Goal: Information Seeking & Learning: Learn about a topic

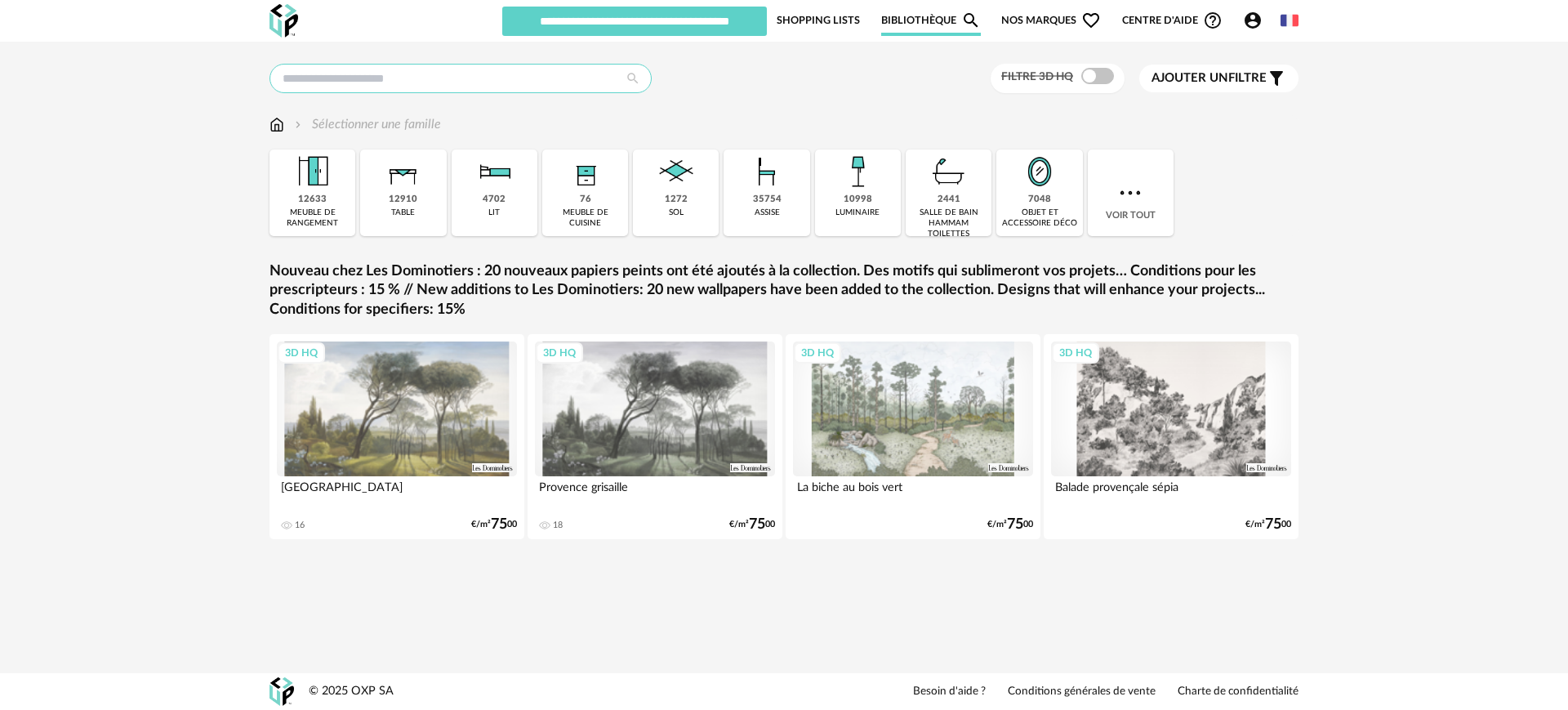
click at [340, 82] on input "text" at bounding box center [460, 79] width 382 height 30
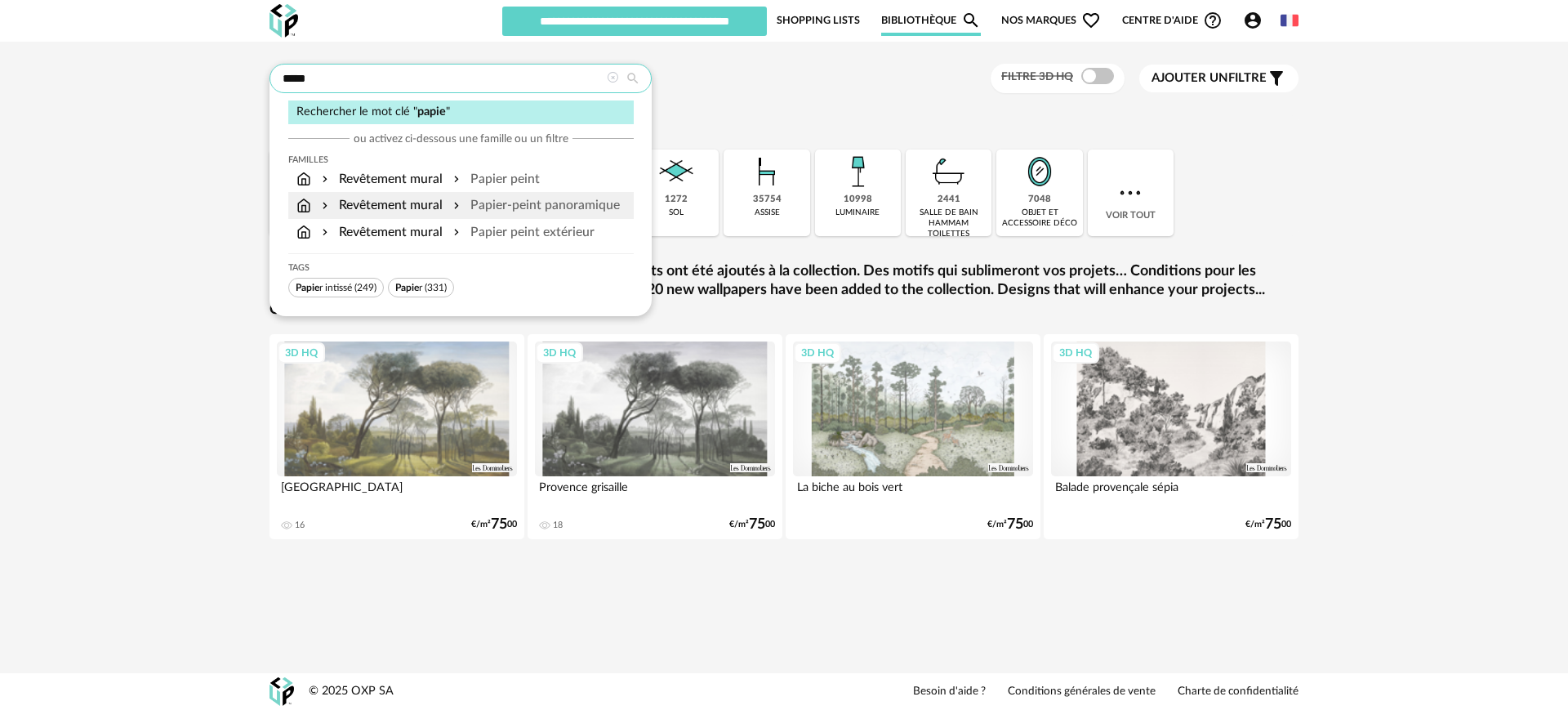
type input "*****"
click at [392, 203] on div "Revêtement mural" at bounding box center [380, 205] width 124 height 19
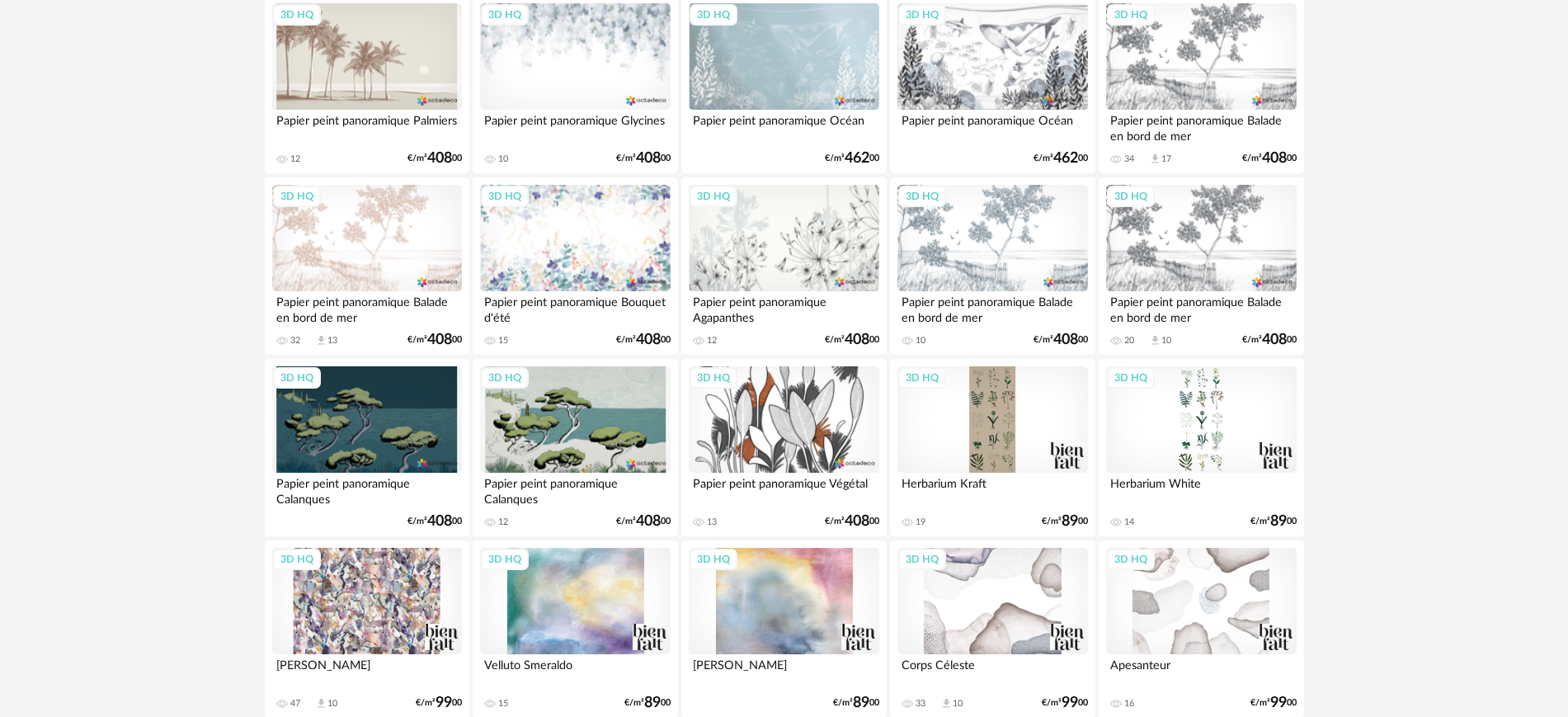
scroll to position [3259, 0]
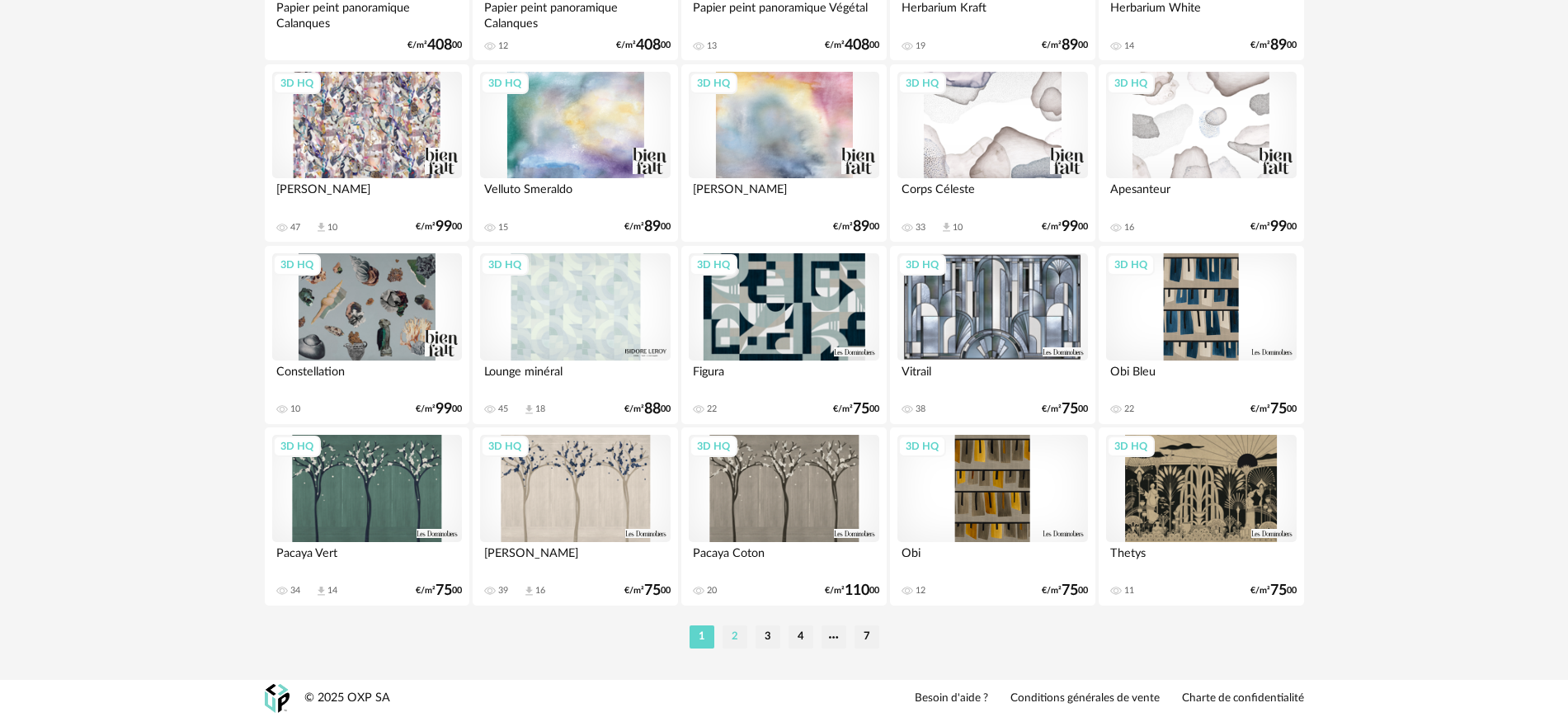
click at [738, 641] on li "2" at bounding box center [735, 637] width 25 height 23
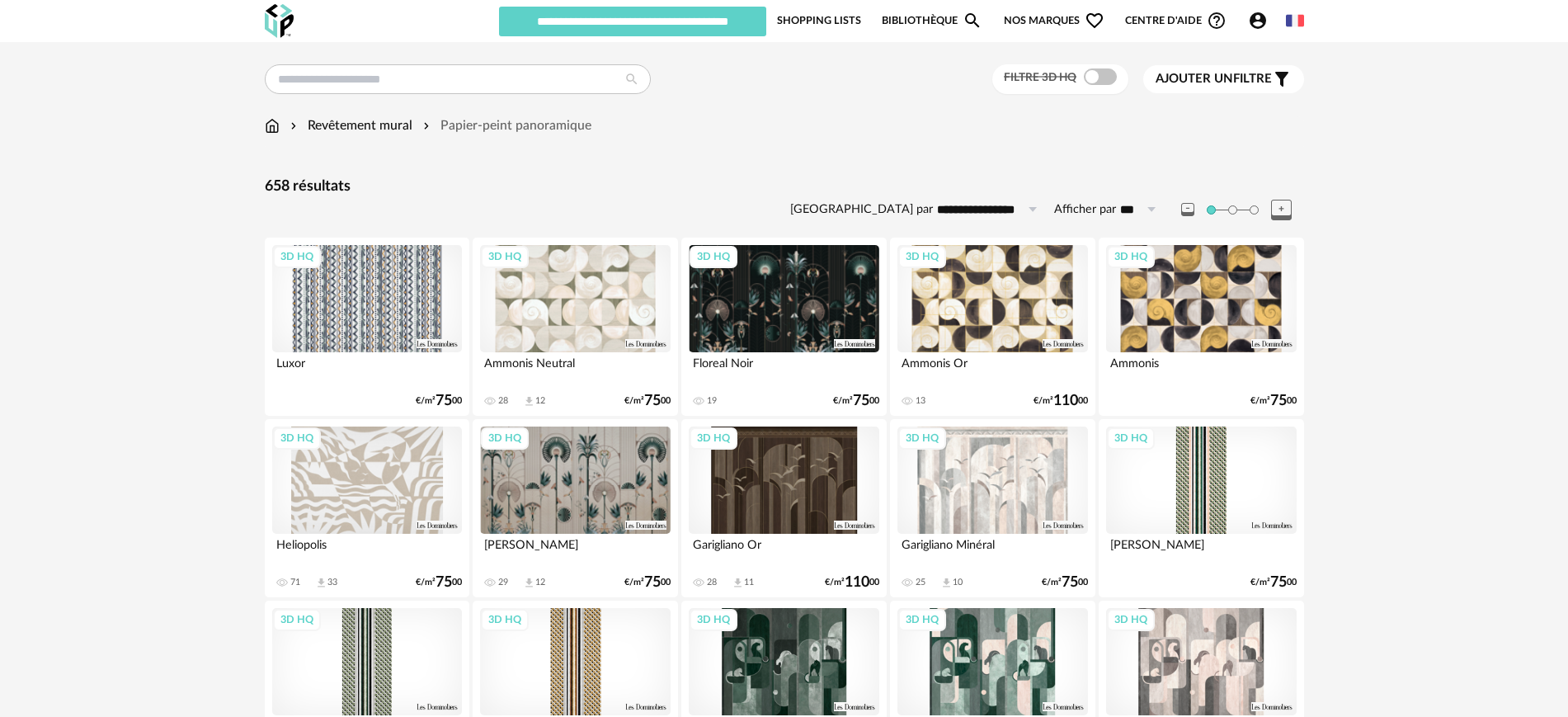
click at [782, 286] on div "3D HQ" at bounding box center [784, 299] width 190 height 107
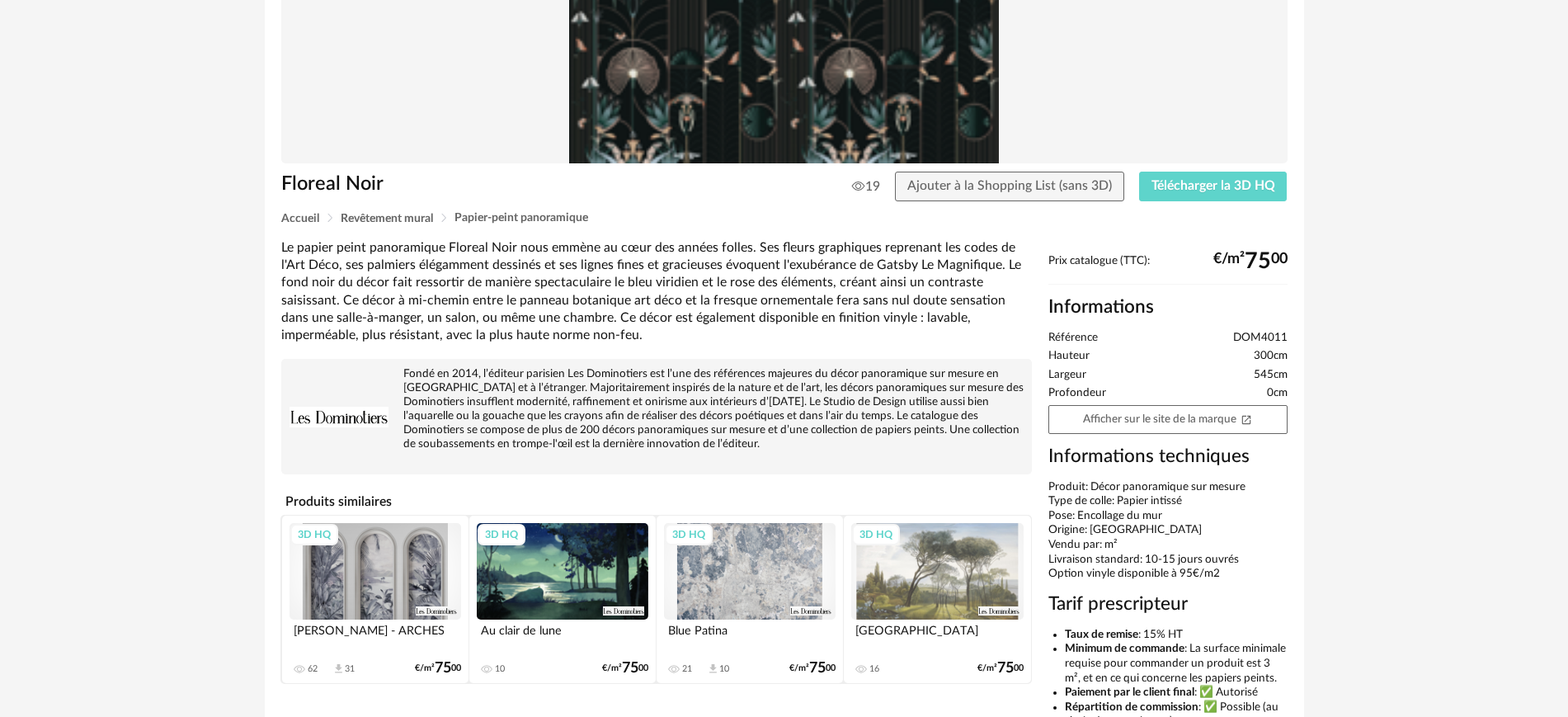
scroll to position [207, 0]
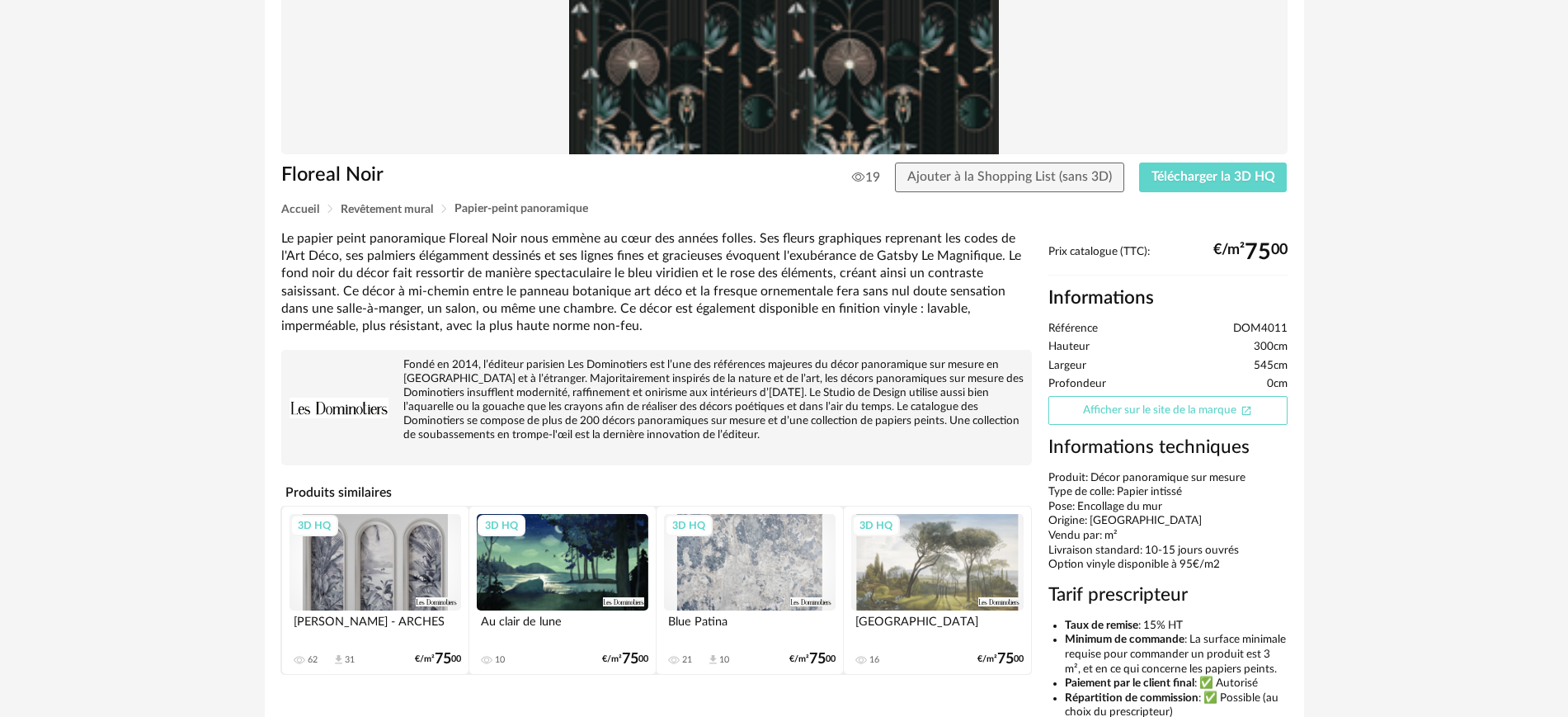
click at [1121, 417] on link "Afficher sur le site de la marque Open In New icon" at bounding box center [1168, 410] width 239 height 29
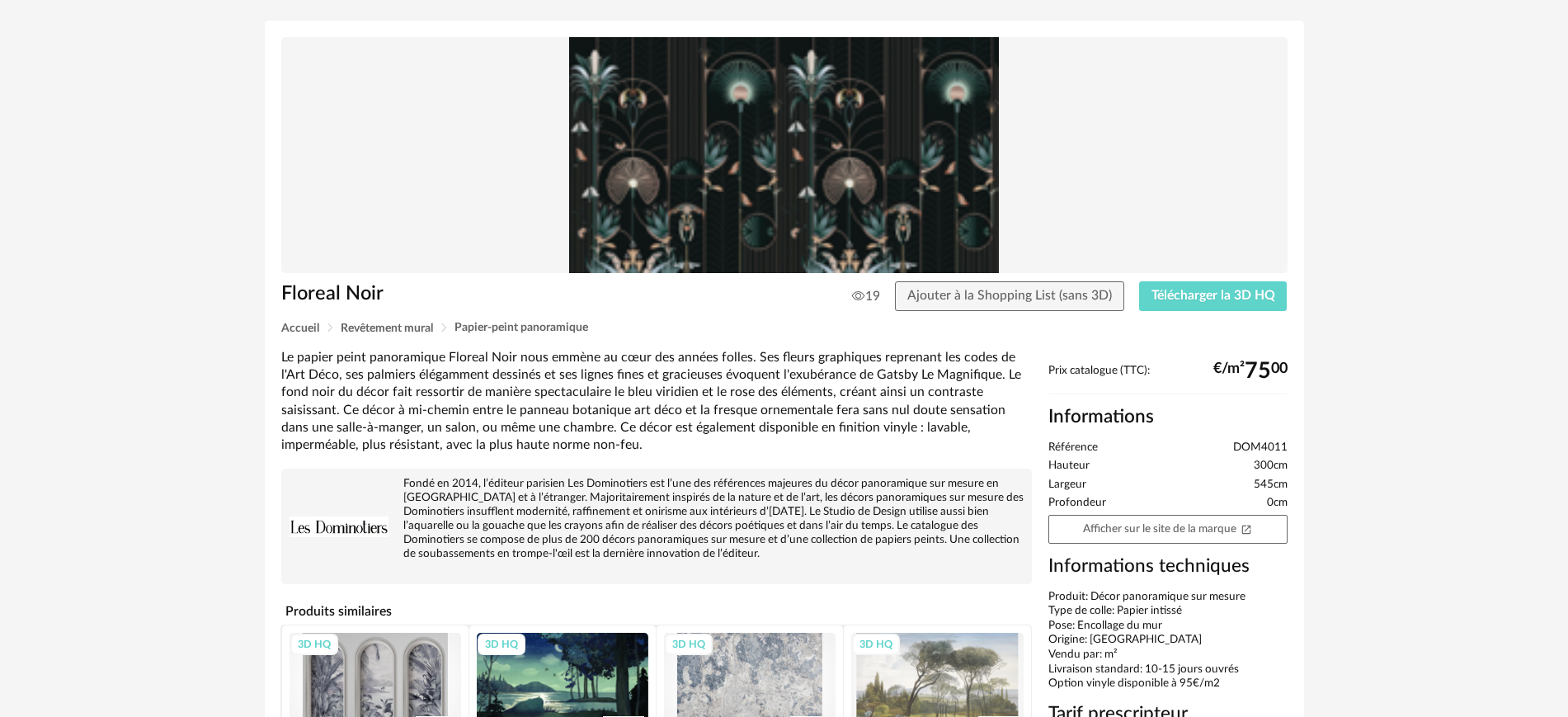
scroll to position [0, 0]
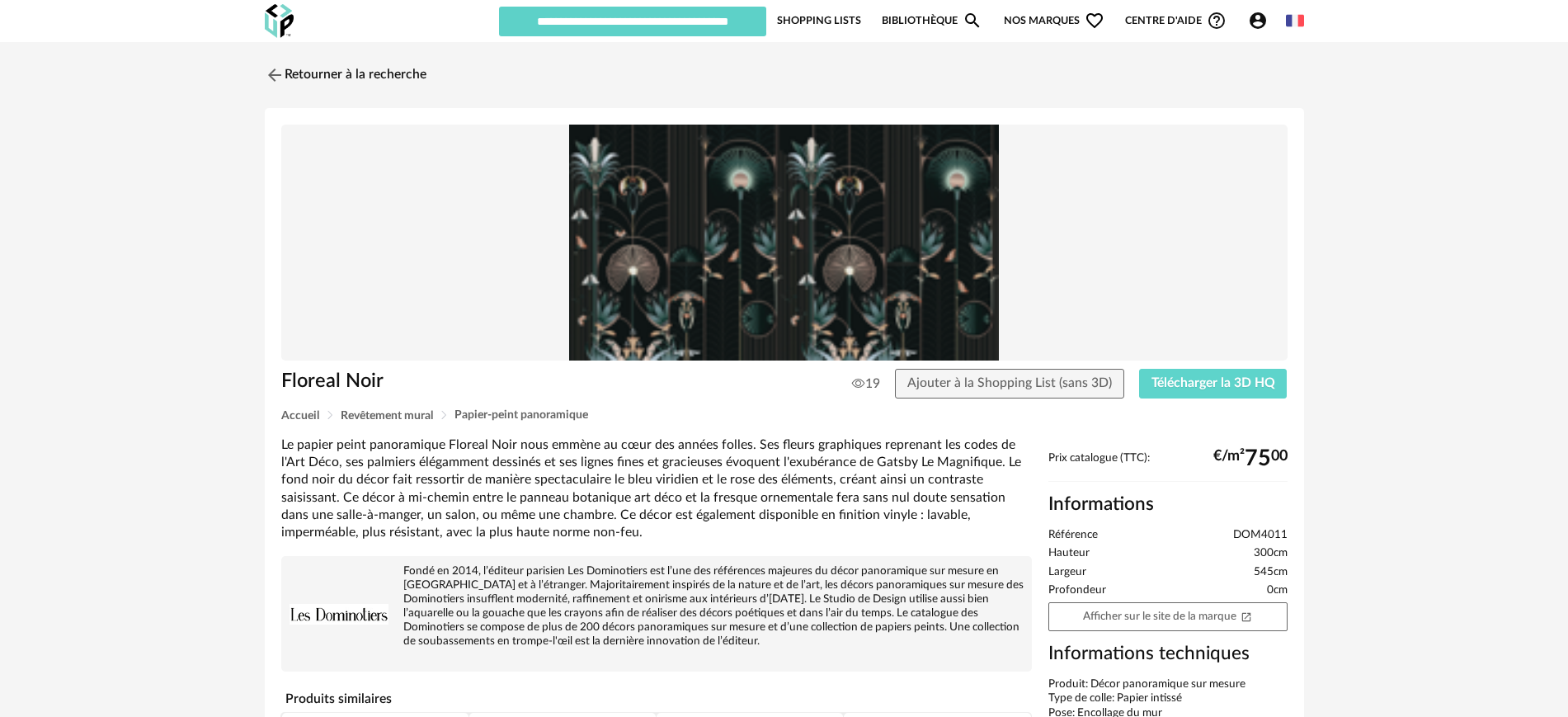
drag, startPoint x: 820, startPoint y: 353, endPoint x: 779, endPoint y: 359, distance: 41.4
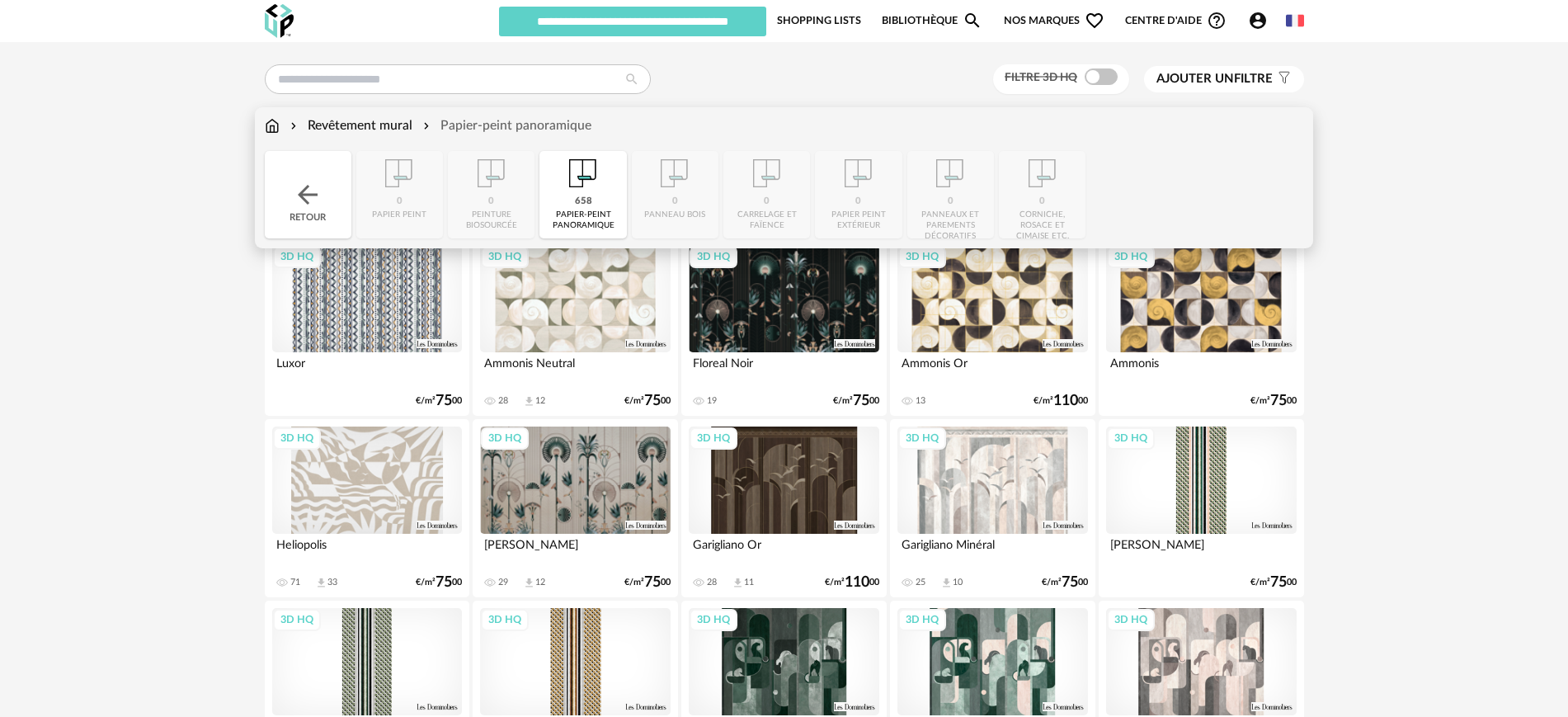
click at [277, 119] on img at bounding box center [272, 125] width 15 height 19
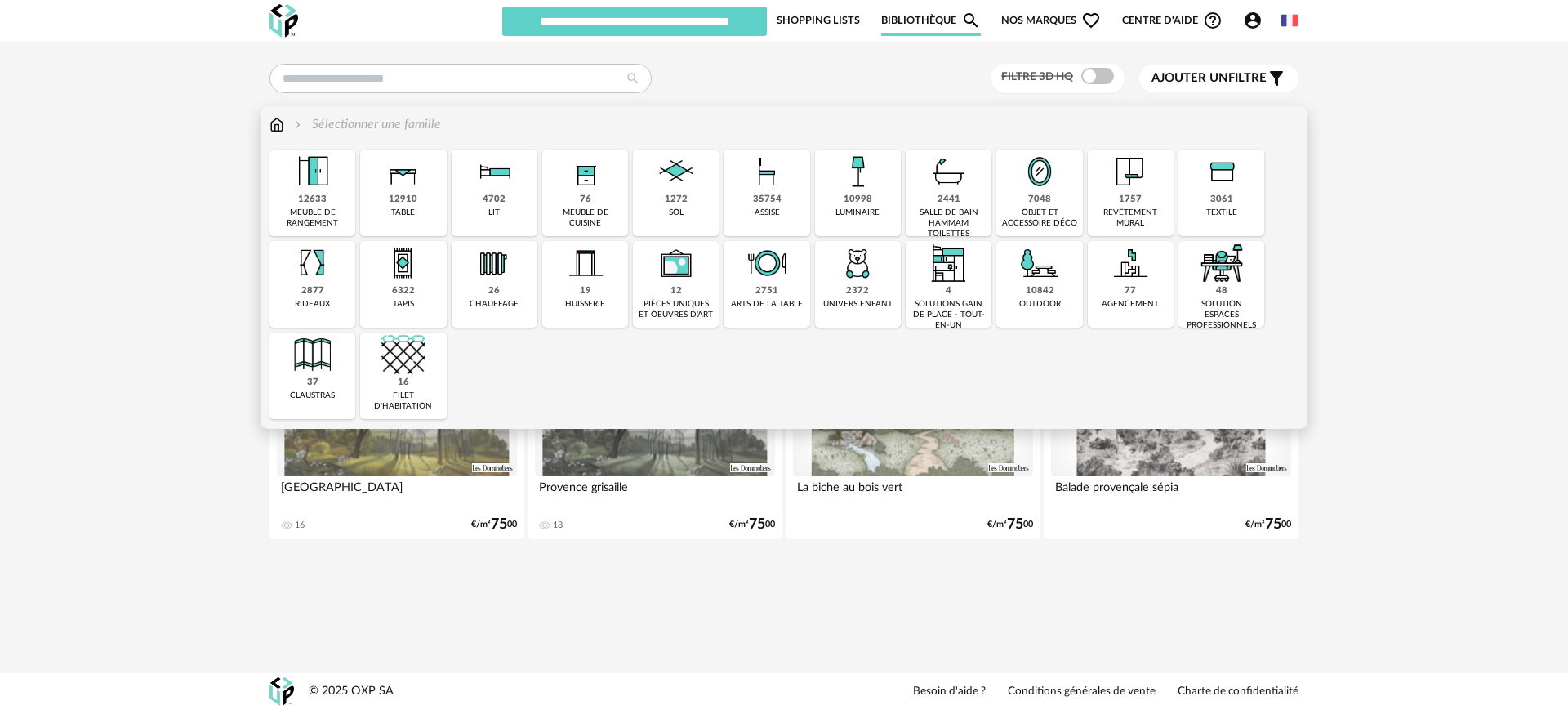
click at [869, 181] on img at bounding box center [857, 171] width 44 height 44
